Goal: Information Seeking & Learning: Understand process/instructions

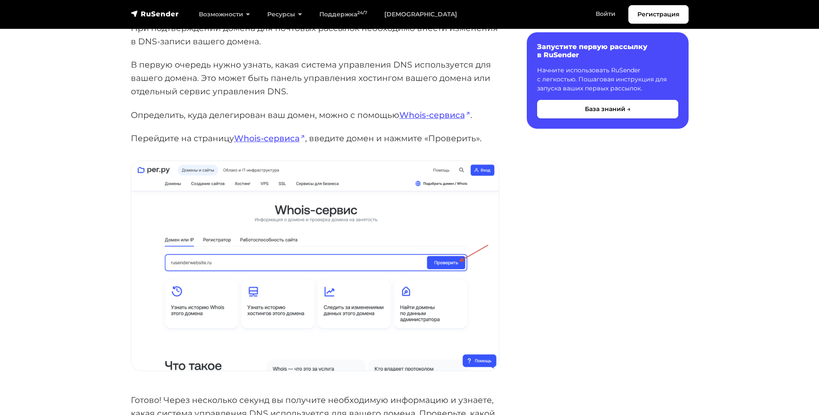
scroll to position [172, 0]
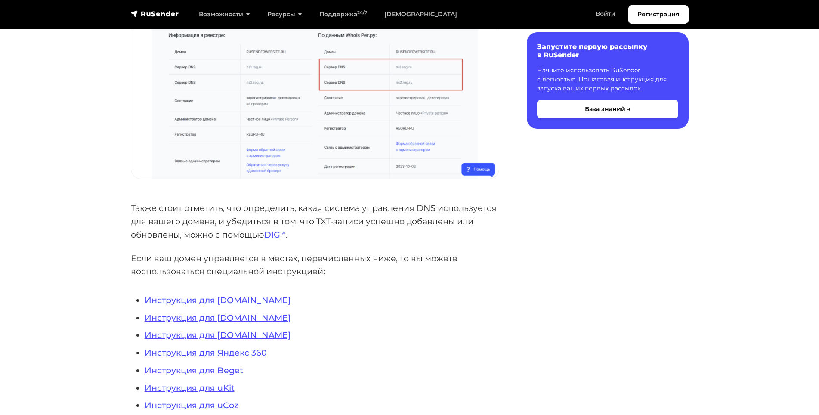
scroll to position [645, 0]
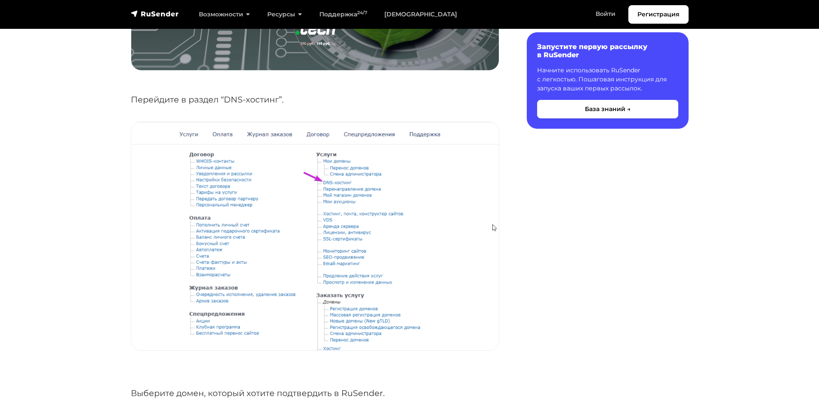
scroll to position [387, 0]
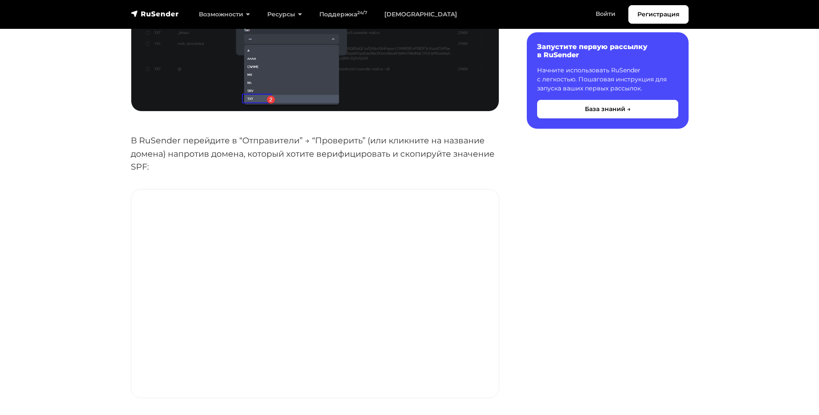
scroll to position [688, 0]
